Goal: Information Seeking & Learning: Learn about a topic

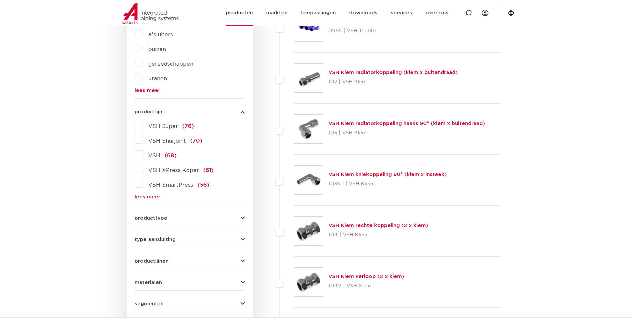
scroll to position [212, 0]
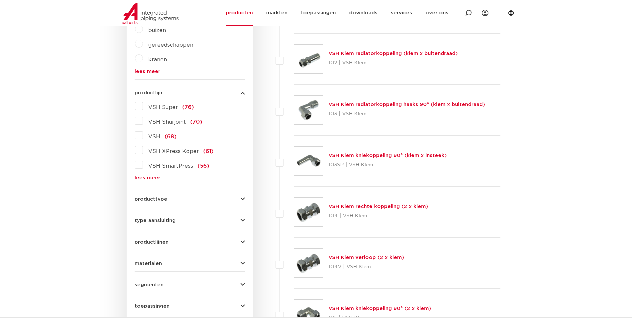
click at [171, 152] on span "VSH XPress Koper" at bounding box center [173, 151] width 51 height 5
click at [0, 0] on input "VSH XPress Koper (61)" at bounding box center [0, 0] width 0 height 0
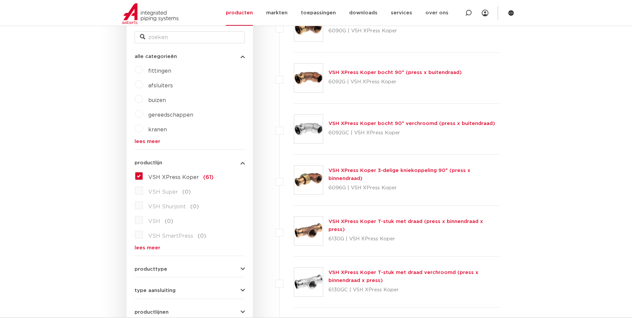
scroll to position [13, 0]
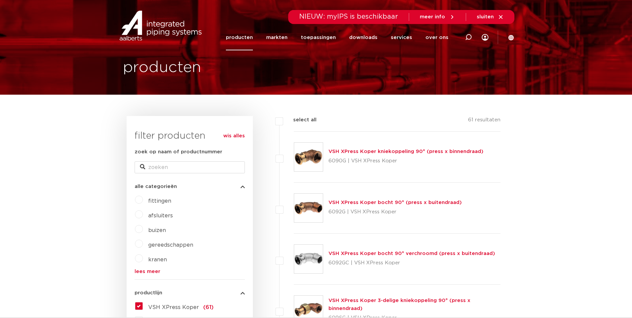
click at [244, 44] on link "producten" at bounding box center [239, 38] width 27 height 26
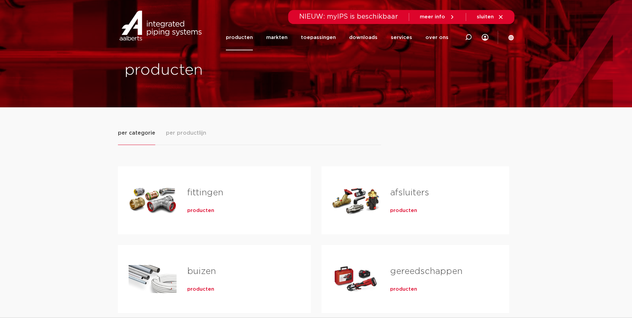
click at [205, 206] on div "producten" at bounding box center [238, 208] width 102 height 9
click at [205, 211] on span "producten" at bounding box center [200, 210] width 27 height 7
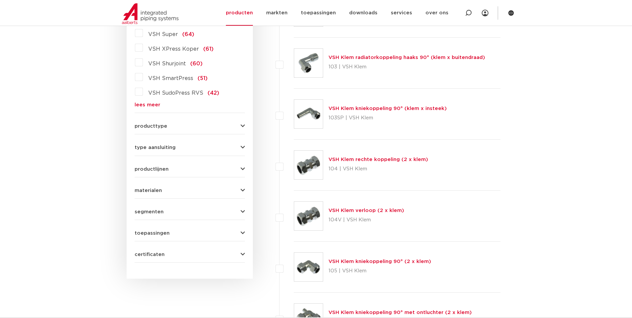
scroll to position [212, 0]
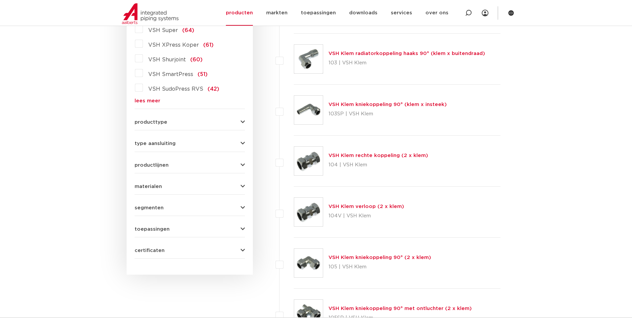
click at [154, 95] on div "VSH Super (64) VSH XPress Koper (61) VSH Shurjoint (60) VSH SmartPress (51) VSH…" at bounding box center [190, 64] width 110 height 80
click at [154, 99] on link "lees meer" at bounding box center [190, 100] width 110 height 5
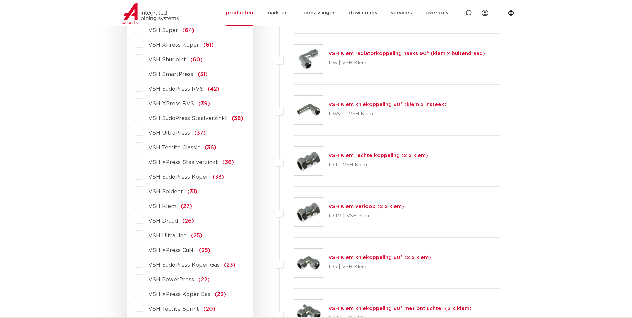
click at [195, 119] on span "VSH SudoPress Staalverzinkt" at bounding box center [187, 118] width 79 height 5
click at [0, 0] on input "VSH SudoPress Staalverzinkt (38)" at bounding box center [0, 0] width 0 height 0
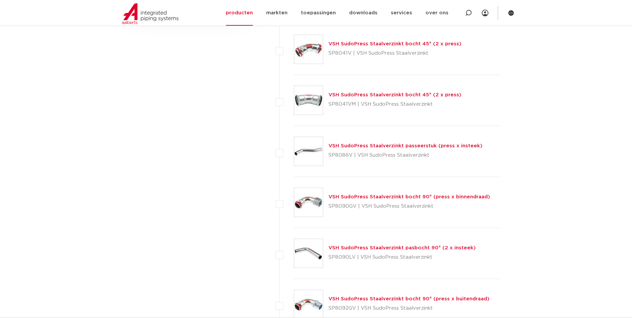
scroll to position [346, 0]
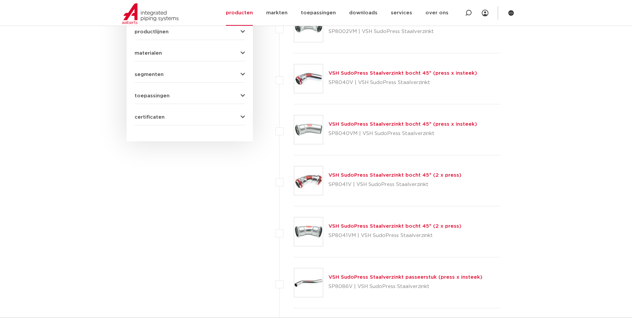
click at [370, 174] on link "VSH SudoPress Staalverzinkt bocht 45° (2 x press)" at bounding box center [394, 174] width 133 height 5
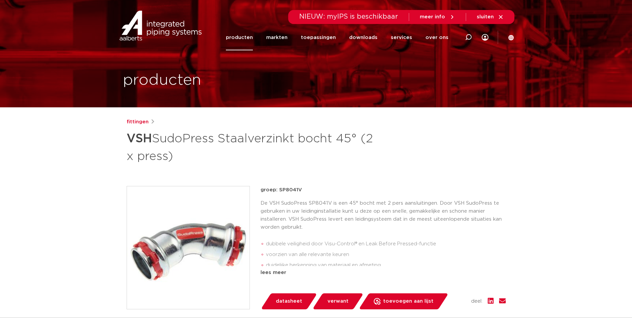
drag, startPoint x: 204, startPoint y: 238, endPoint x: 172, endPoint y: 251, distance: 34.3
click at [172, 251] on img at bounding box center [188, 247] width 123 height 123
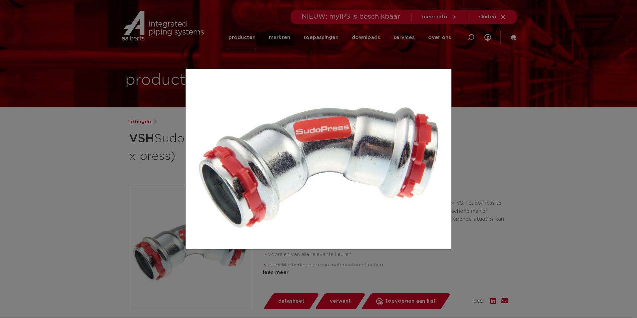
click at [510, 107] on div at bounding box center [318, 159] width 637 height 318
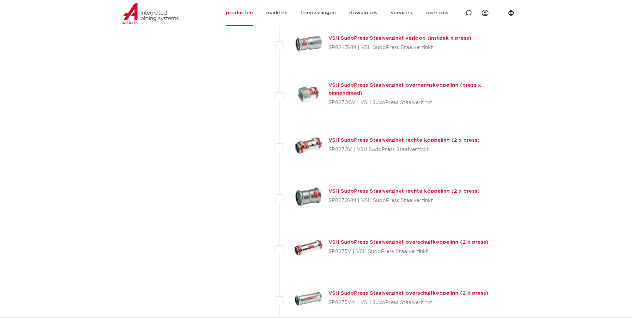
scroll to position [1345, 0]
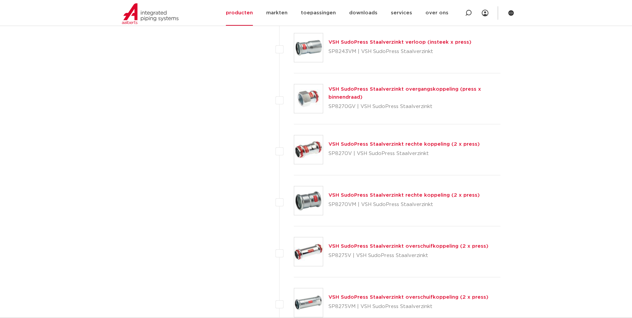
click at [368, 144] on link "VSH SudoPress Staalverzinkt rechte koppeling (2 x press)" at bounding box center [403, 144] width 151 height 5
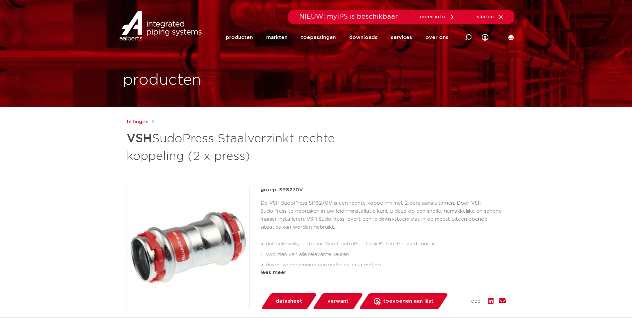
click at [244, 201] on img at bounding box center [188, 247] width 123 height 123
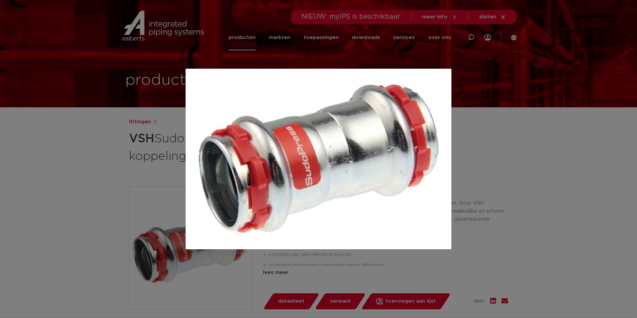
click at [546, 122] on div at bounding box center [318, 159] width 637 height 318
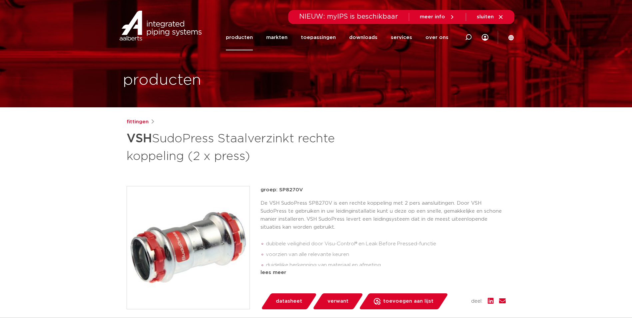
drag, startPoint x: 250, startPoint y: 158, endPoint x: 125, endPoint y: 145, distance: 126.3
click at [125, 145] on div "fittingen VSH SudoPress Staalverzinkt rechte koppeling (2 x press) groep: SP827…" at bounding box center [316, 277] width 390 height 319
copy h1 "VSH SudoPress Staalverzinkt rechte koppeling (2 x press)"
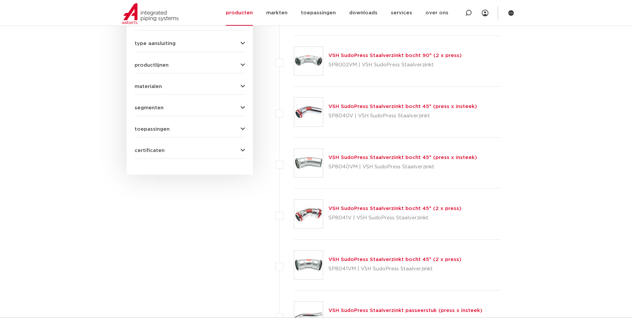
scroll to position [146, 0]
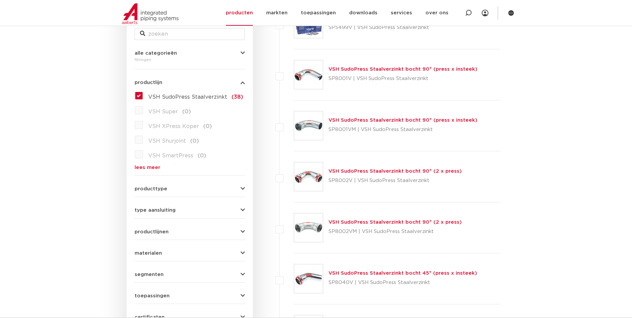
click at [143, 94] on label "VSH SudoPress Staalverzinkt (38)" at bounding box center [193, 95] width 100 height 11
click at [0, 0] on input "VSH SudoPress Staalverzinkt (38)" at bounding box center [0, 0] width 0 height 0
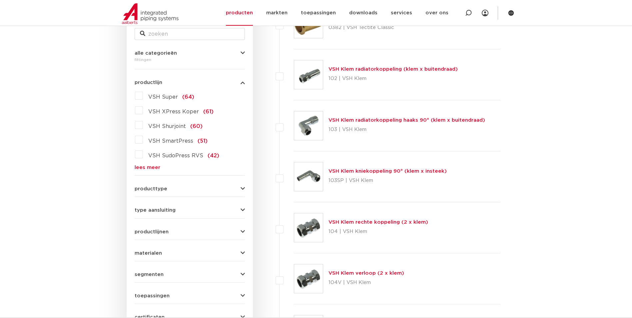
click at [153, 169] on link "lees meer" at bounding box center [190, 167] width 110 height 5
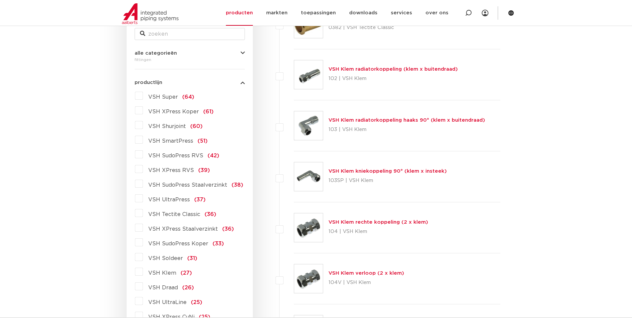
click at [169, 154] on span "VSH SudoPress RVS" at bounding box center [175, 155] width 55 height 5
click at [0, 0] on input "VSH SudoPress RVS (42)" at bounding box center [0, 0] width 0 height 0
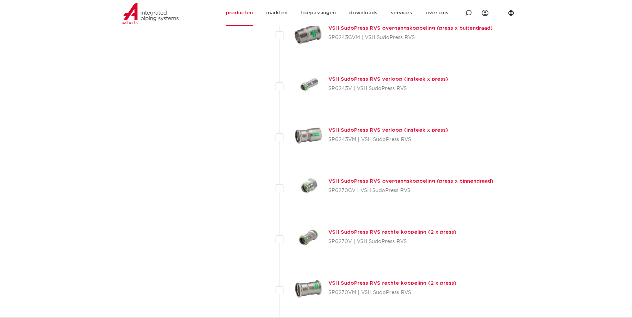
scroll to position [1112, 0]
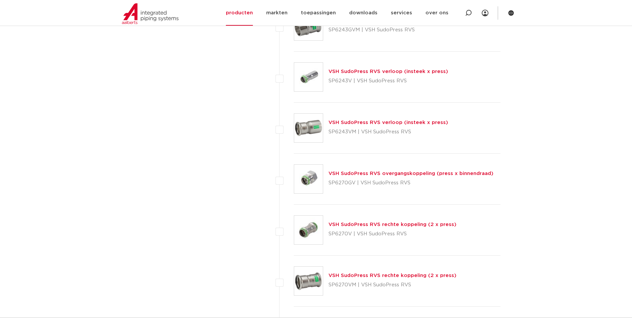
click at [385, 225] on link "VSH SudoPress RVS rechte koppeling (2 x press)" at bounding box center [392, 224] width 128 height 5
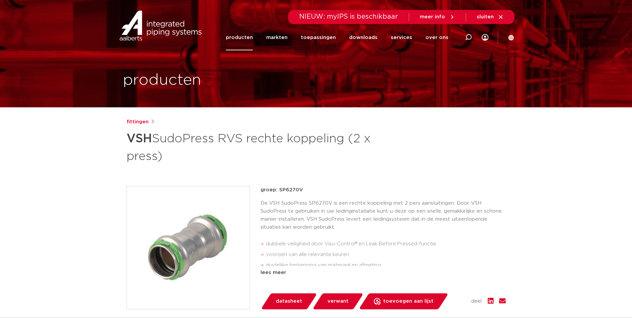
click at [196, 231] on img at bounding box center [188, 247] width 123 height 123
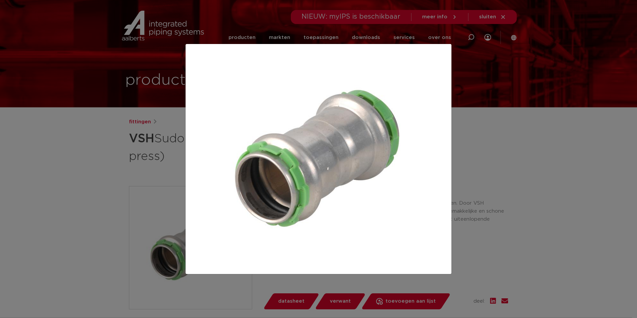
drag, startPoint x: 330, startPoint y: 300, endPoint x: 321, endPoint y: 305, distance: 11.2
click at [330, 300] on div at bounding box center [318, 159] width 637 height 318
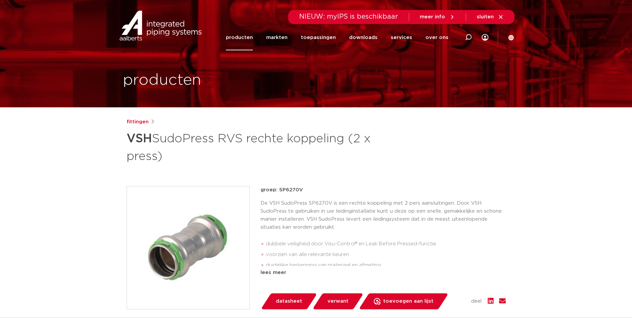
click at [506, 149] on div "fittingen VSH SudoPress RVS rechte koppeling (2 x press) groep: SP6270V dubbele…" at bounding box center [316, 277] width 390 height 319
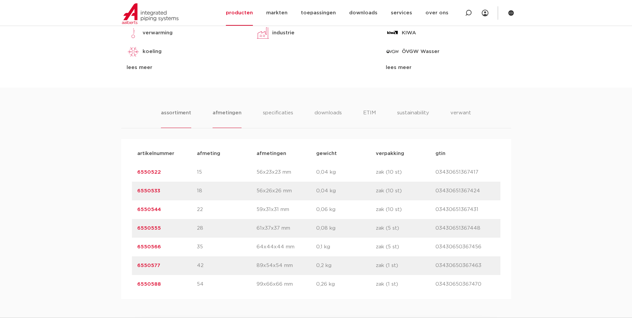
scroll to position [333, 0]
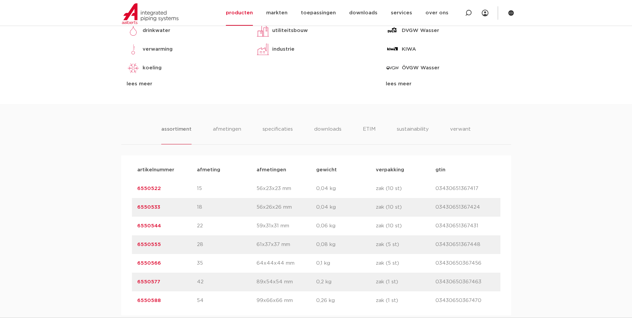
click at [156, 261] on link "6550566" at bounding box center [149, 262] width 24 height 5
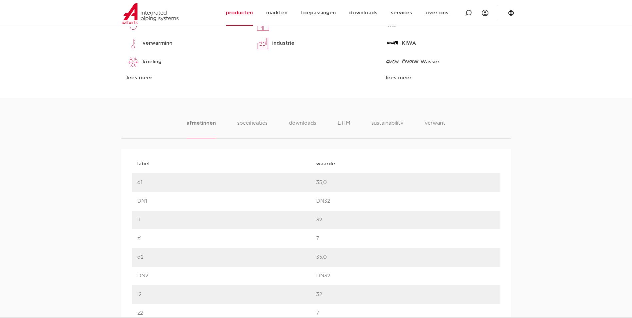
scroll to position [400, 0]
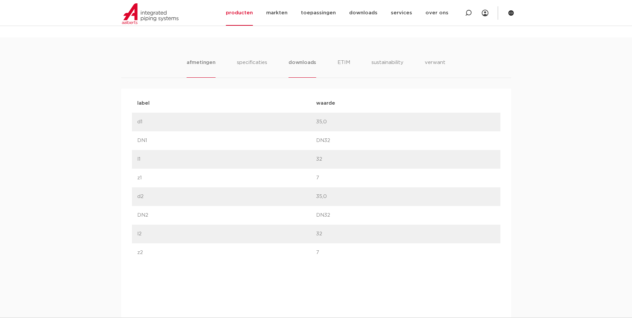
click at [297, 65] on li "downloads" at bounding box center [302, 68] width 28 height 19
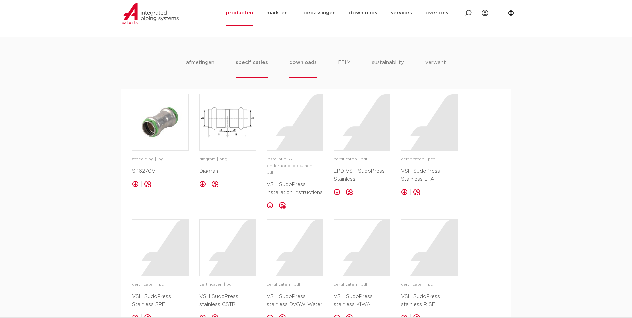
click at [237, 71] on li "specificaties" at bounding box center [251, 68] width 32 height 19
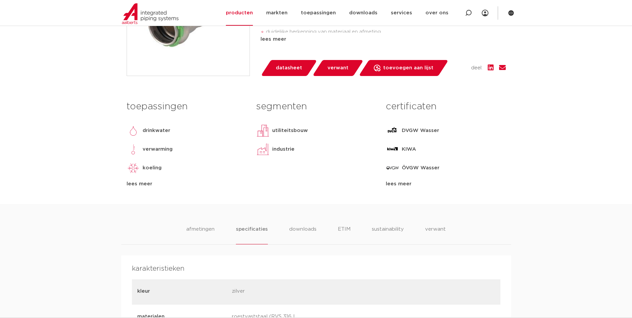
scroll to position [0, 0]
